Goal: Task Accomplishment & Management: Complete application form

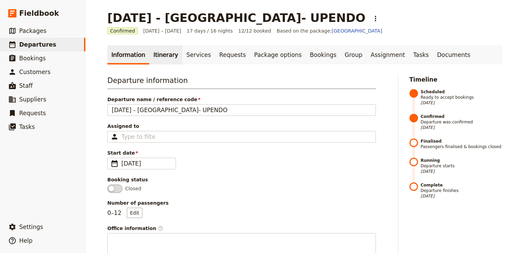
click at [165, 55] on link "Itinerary" at bounding box center [165, 54] width 33 height 19
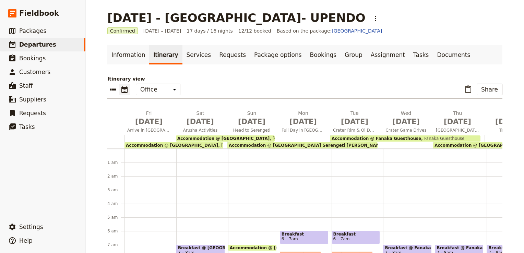
scroll to position [76, 0]
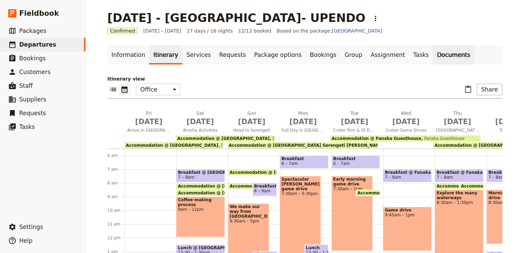
click at [433, 57] on link "Documents" at bounding box center [454, 54] width 42 height 19
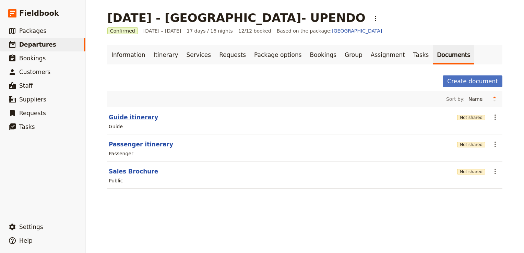
click at [132, 117] on button "Guide itinerary" at bounding box center [133, 117] width 49 height 8
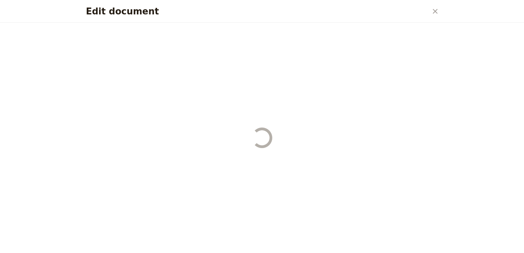
select select "STAFF"
select select "RUN_SHEET"
select select "DEFAULT"
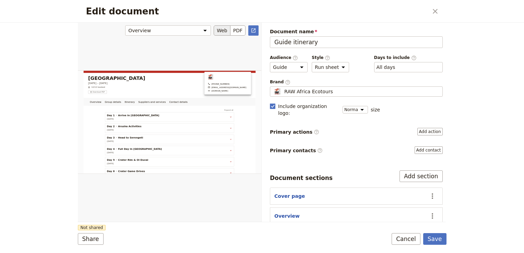
click at [226, 30] on button "Web" at bounding box center [222, 30] width 17 height 10
click at [223, 31] on button "Web" at bounding box center [222, 30] width 17 height 10
click at [223, 30] on button "Web" at bounding box center [222, 30] width 17 height 10
click at [222, 30] on button "Web" at bounding box center [222, 30] width 17 height 10
click at [437, 8] on icon "Close dialog" at bounding box center [435, 11] width 8 height 8
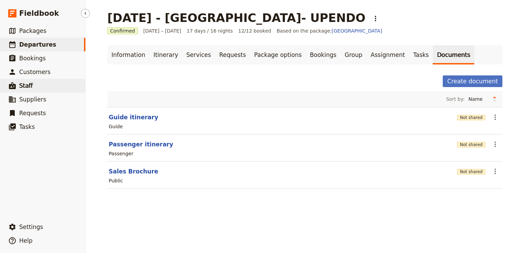
click at [32, 85] on link "​ Staff" at bounding box center [42, 86] width 85 height 14
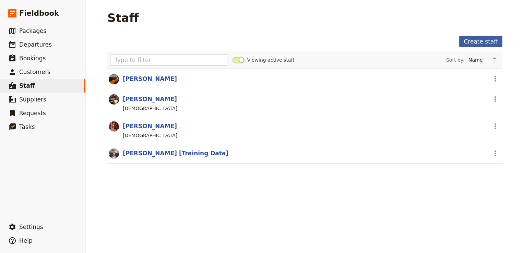
click at [488, 36] on link "Create staff" at bounding box center [481, 42] width 43 height 12
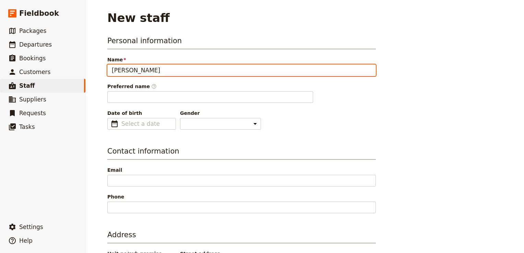
paste input "Mdudu"
type input "[PERSON_NAME]"
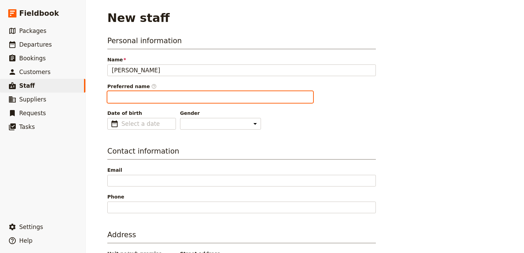
type input "[PERSON_NAME]"
click at [129, 93] on input "[PERSON_NAME]" at bounding box center [210, 97] width 206 height 12
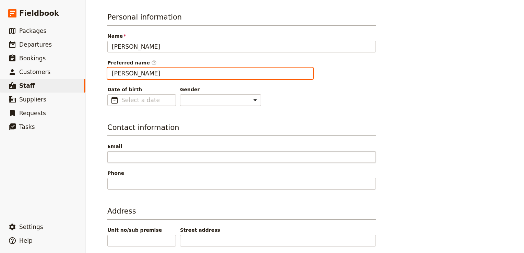
scroll to position [34, 0]
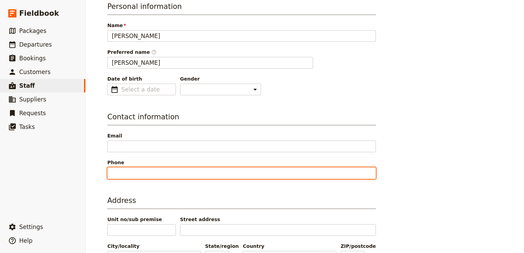
click at [137, 170] on input "Phone" at bounding box center [241, 174] width 269 height 12
paste input "[PHONE_NUMBER]"
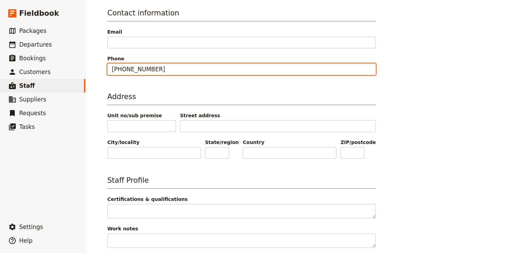
scroll to position [139, 0]
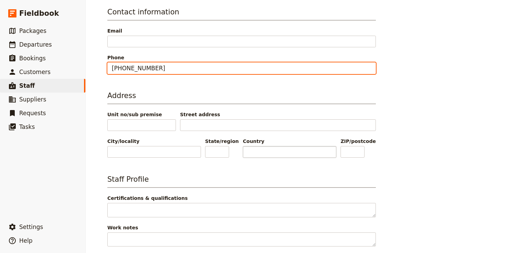
type input "[PHONE_NUMBER]"
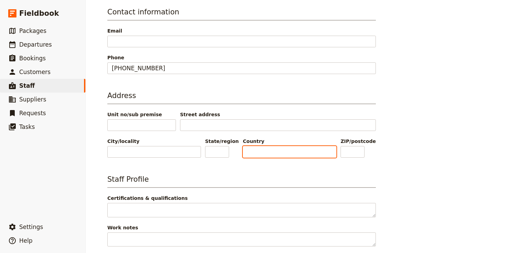
click at [269, 150] on input "Country" at bounding box center [290, 152] width 94 height 12
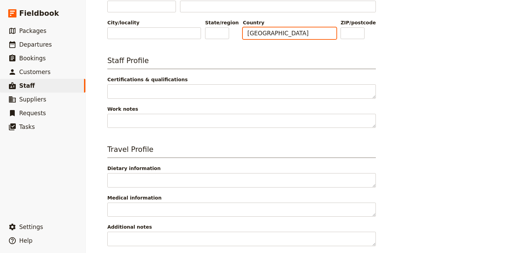
scroll to position [283, 0]
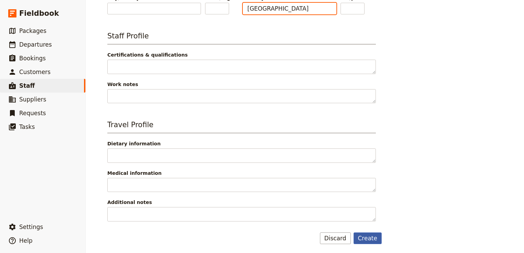
type input "[GEOGRAPHIC_DATA]"
click at [372, 239] on button "Create" at bounding box center [368, 239] width 28 height 12
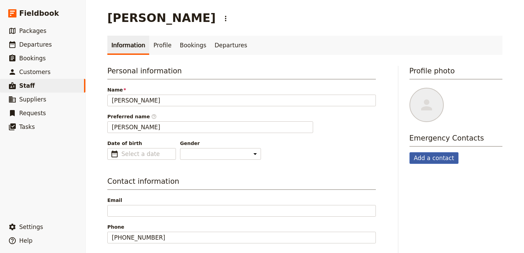
click at [431, 159] on button "Add a contact" at bounding box center [434, 158] width 49 height 12
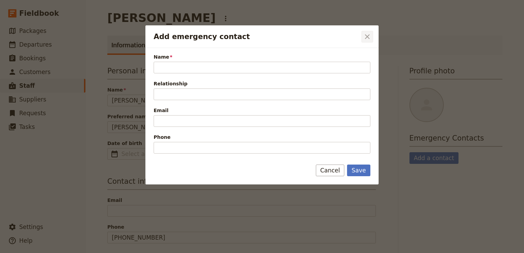
click at [363, 31] on button "​" at bounding box center [368, 37] width 12 height 12
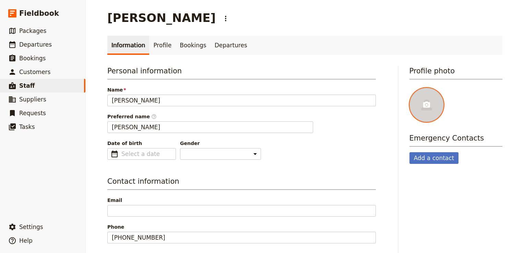
click at [432, 108] on div at bounding box center [427, 105] width 34 height 34
click at [410, 88] on input "file" at bounding box center [409, 88] width 0 height 0
type input "C:\fakepath\Tanz-7D-1499 copy 2.jpg"
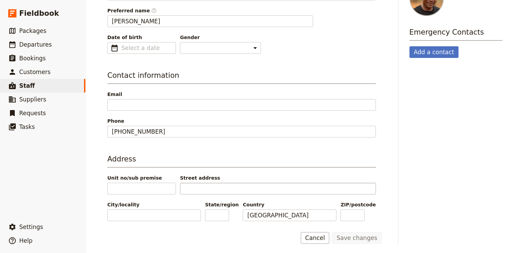
scroll to position [3, 0]
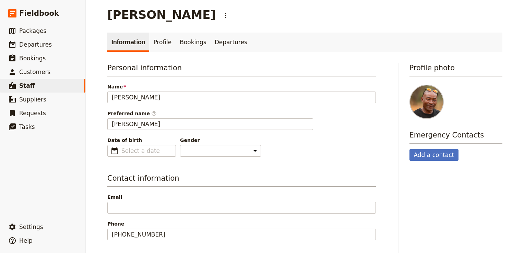
click at [255, 109] on div "Personal information Name [PERSON_NAME] Preferred name ​ [PERSON_NAME] Date of …" at bounding box center [241, 110] width 269 height 94
click at [279, 154] on div "Date of birth ​ Gender [DEMOGRAPHIC_DATA] [DEMOGRAPHIC_DATA] Other" at bounding box center [241, 147] width 269 height 20
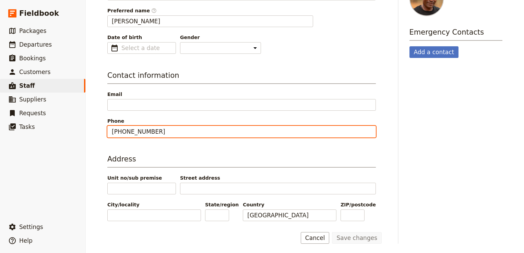
click at [198, 130] on input "[PHONE_NUMBER]" at bounding box center [241, 132] width 269 height 12
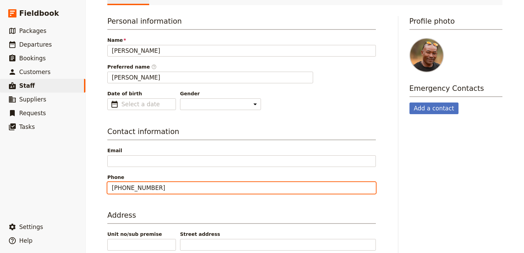
scroll to position [0, 0]
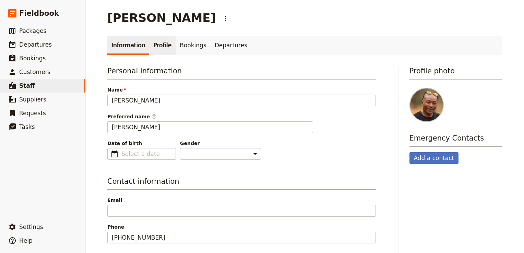
click at [155, 44] on link "Profile" at bounding box center [162, 45] width 26 height 19
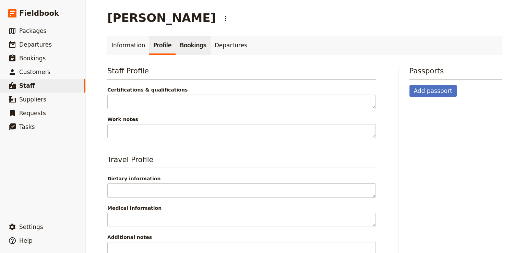
click at [188, 45] on link "Bookings" at bounding box center [193, 45] width 35 height 19
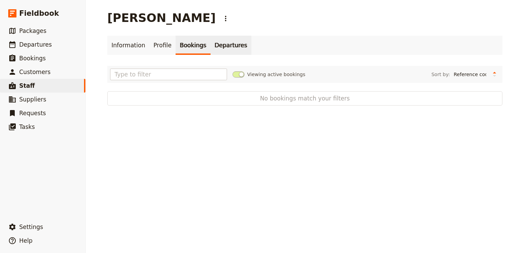
click at [222, 46] on link "Departures" at bounding box center [231, 45] width 41 height 19
click at [113, 47] on link "Information" at bounding box center [128, 45] width 42 height 19
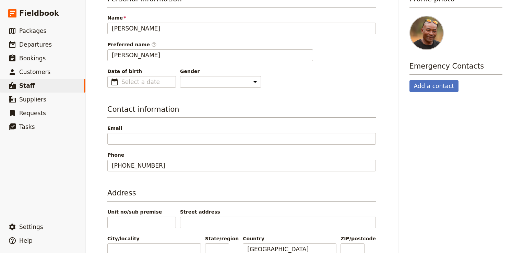
scroll to position [106, 0]
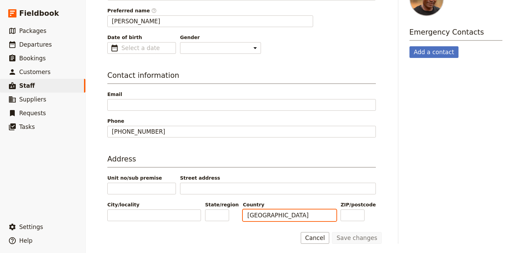
click at [293, 216] on input "[GEOGRAPHIC_DATA]" at bounding box center [290, 216] width 94 height 12
type input "[GEOGRAPHIC_DATA]"
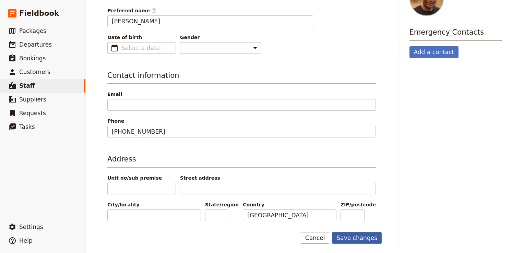
click at [364, 237] on button "Save changes" at bounding box center [357, 238] width 50 height 12
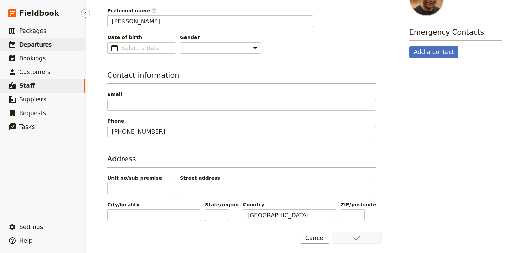
click at [45, 47] on span "Departures" at bounding box center [35, 44] width 33 height 7
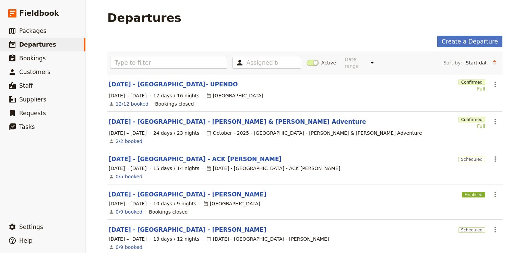
click at [164, 80] on link "[DATE] - [GEOGRAPHIC_DATA]- UPENDO" at bounding box center [173, 84] width 129 height 8
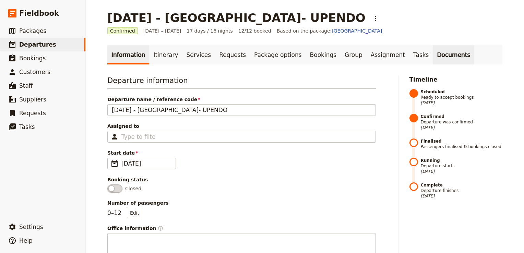
click at [433, 57] on link "Documents" at bounding box center [454, 54] width 42 height 19
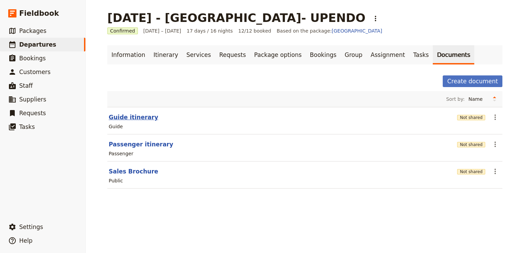
click at [140, 117] on button "Guide itinerary" at bounding box center [133, 117] width 49 height 8
select select "STAFF"
select select "RUN_SHEET"
select select "DEFAULT"
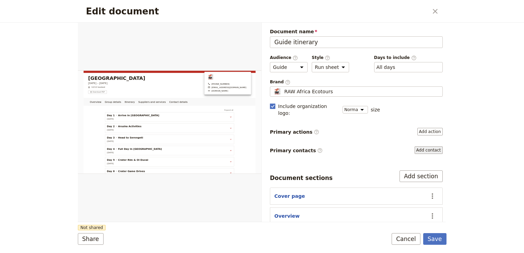
click at [426, 147] on button "Add contact" at bounding box center [429, 151] width 28 height 8
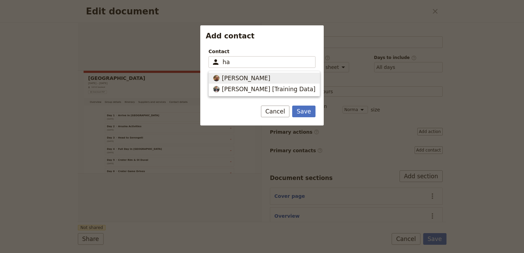
click at [243, 79] on span "[PERSON_NAME]" at bounding box center [246, 78] width 48 height 8
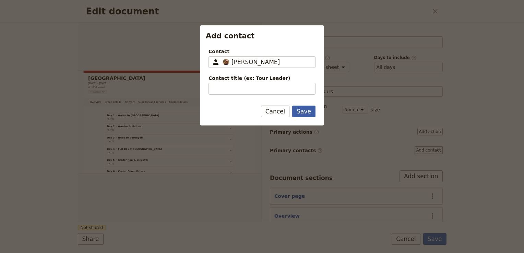
type input "[PERSON_NAME]"
click at [308, 110] on button "Save" at bounding box center [303, 112] width 23 height 12
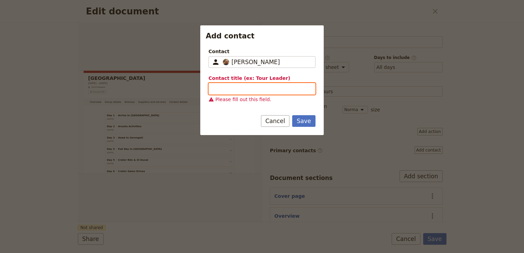
click at [246, 90] on input "Contact title (ex: Tour Leader)" at bounding box center [262, 89] width 107 height 12
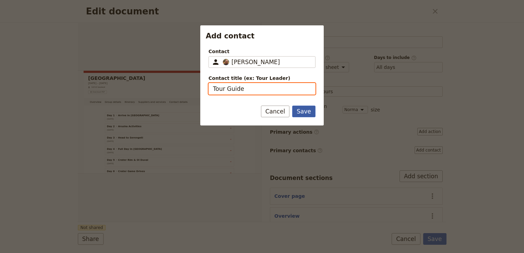
type input "Tour Guide"
click at [309, 112] on button "Save" at bounding box center [303, 112] width 23 height 12
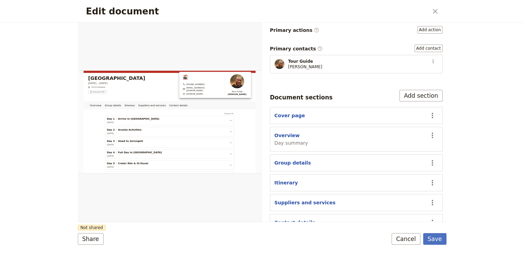
scroll to position [104, 0]
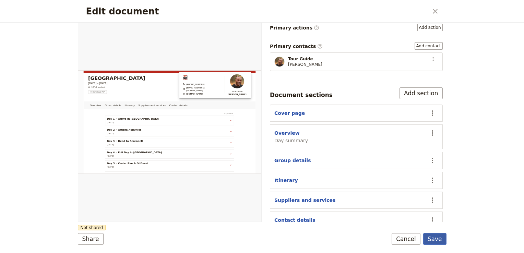
click at [434, 239] on button "Save" at bounding box center [435, 239] width 23 height 12
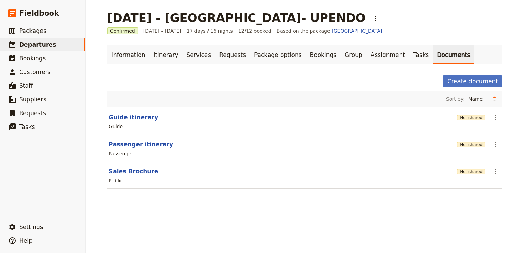
click at [127, 119] on button "Guide itinerary" at bounding box center [133, 117] width 49 height 8
select select "STAFF"
select select "RUN_SHEET"
select select "DEFAULT"
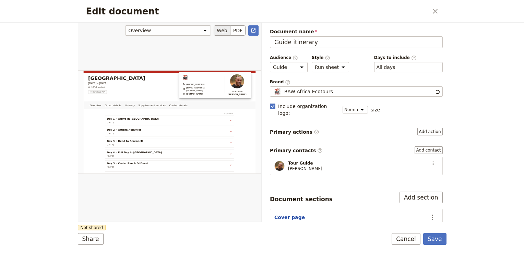
scroll to position [0, 0]
click at [224, 30] on button "Web" at bounding box center [222, 30] width 17 height 10
click at [254, 30] on icon "Open full preview" at bounding box center [253, 30] width 5 height 5
click at [435, 9] on icon "Close dialog" at bounding box center [435, 11] width 8 height 8
